Goal: Information Seeking & Learning: Learn about a topic

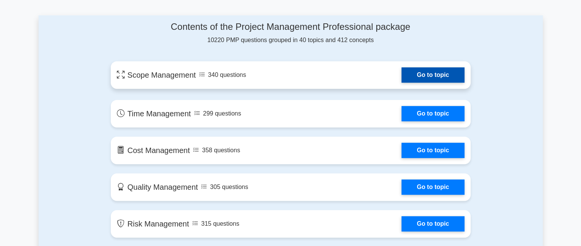
scroll to position [458, 0]
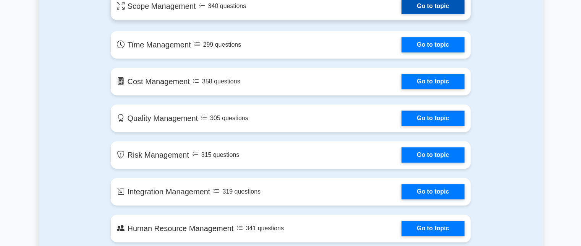
click at [401, 10] on link "Go to topic" at bounding box center [432, 5] width 63 height 15
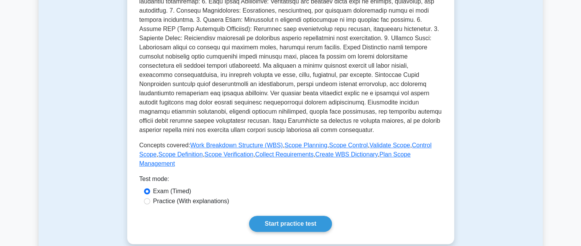
scroll to position [191, 0]
